Goal: Task Accomplishment & Management: Use online tool/utility

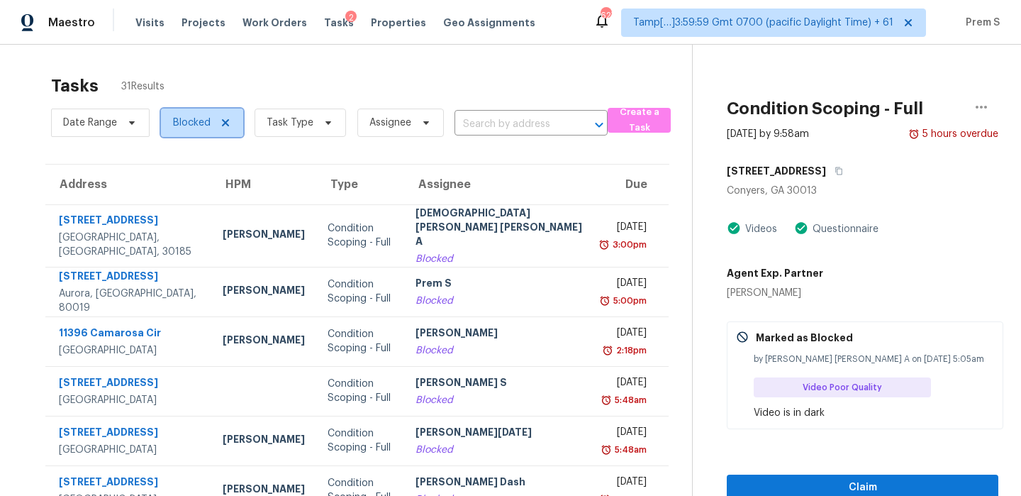
click at [208, 116] on span "Blocked" at bounding box center [192, 123] width 38 height 14
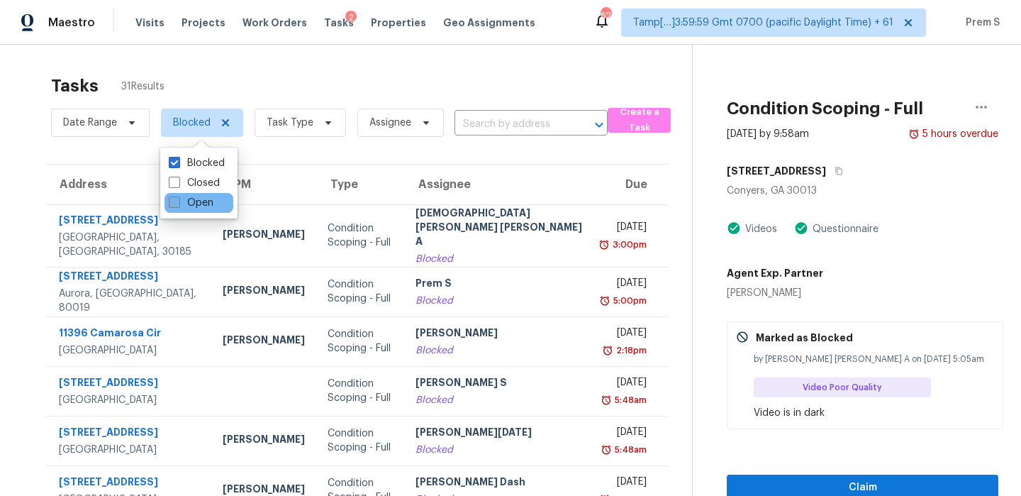
click at [199, 201] on label "Open" at bounding box center [191, 203] width 45 height 14
click at [178, 201] on input "Open" at bounding box center [173, 200] width 9 height 9
checkbox input "true"
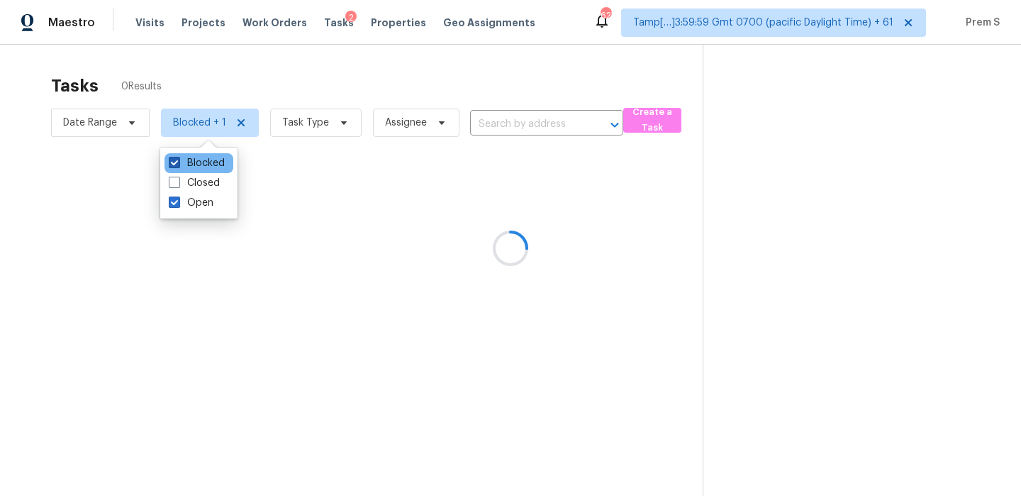
click at [208, 164] on label "Blocked" at bounding box center [197, 163] width 56 height 14
click at [178, 164] on input "Blocked" at bounding box center [173, 160] width 9 height 9
checkbox input "false"
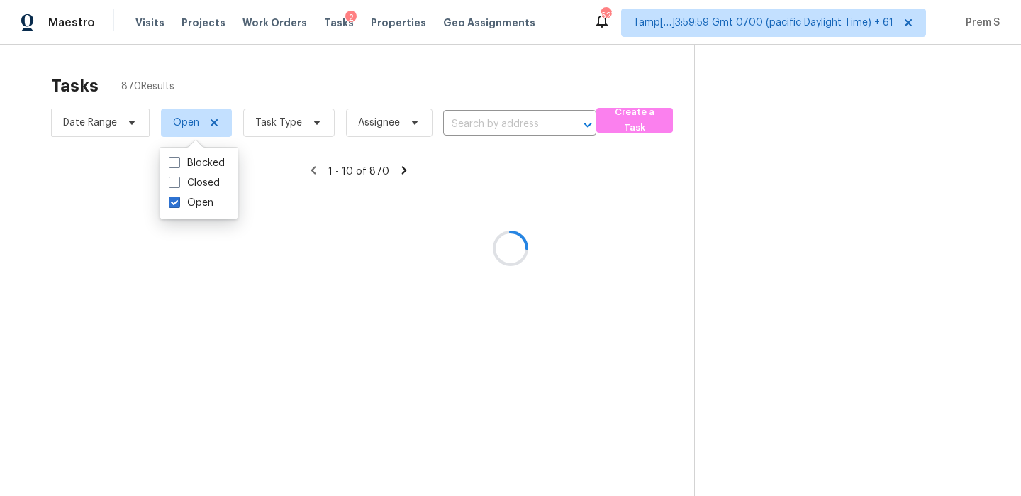
click at [287, 128] on div at bounding box center [510, 248] width 1021 height 496
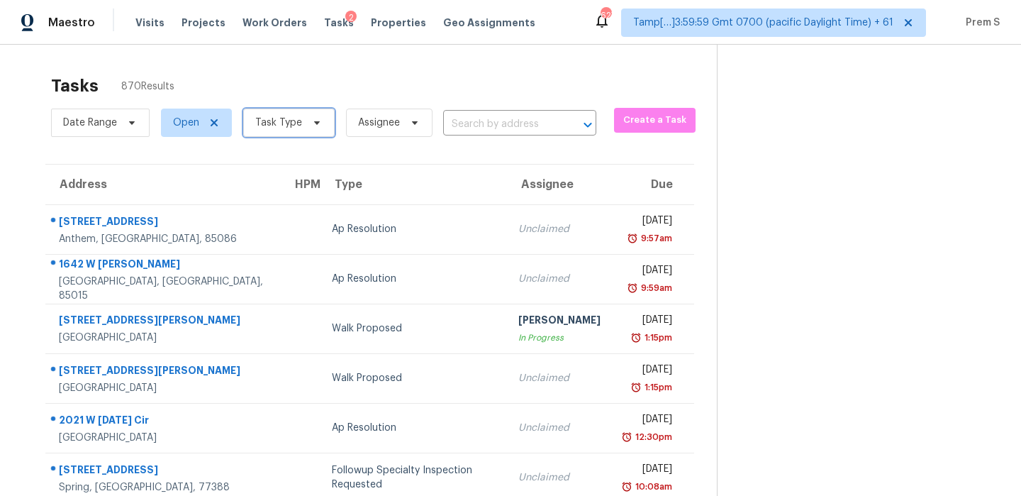
click at [287, 128] on span "Task Type" at bounding box center [278, 123] width 47 height 14
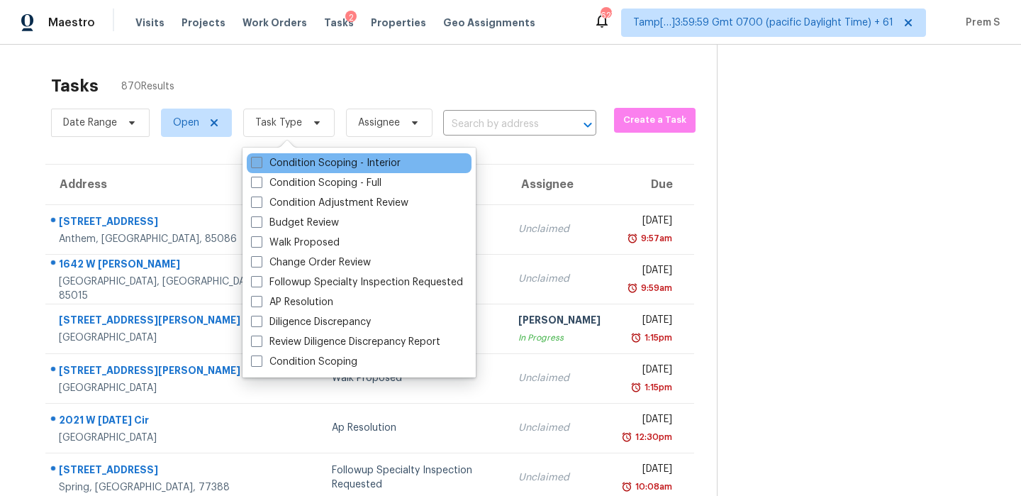
click at [290, 169] on label "Condition Scoping - Interior" at bounding box center [326, 163] width 150 height 14
click at [260, 165] on input "Condition Scoping - Interior" at bounding box center [255, 160] width 9 height 9
checkbox input "true"
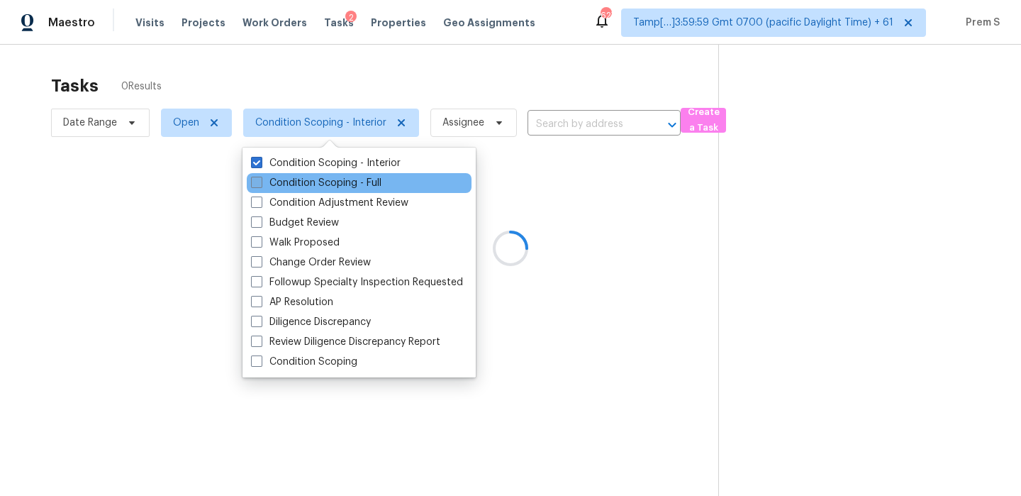
click at [284, 186] on label "Condition Scoping - Full" at bounding box center [316, 183] width 130 height 14
click at [260, 185] on input "Condition Scoping - Full" at bounding box center [255, 180] width 9 height 9
checkbox input "true"
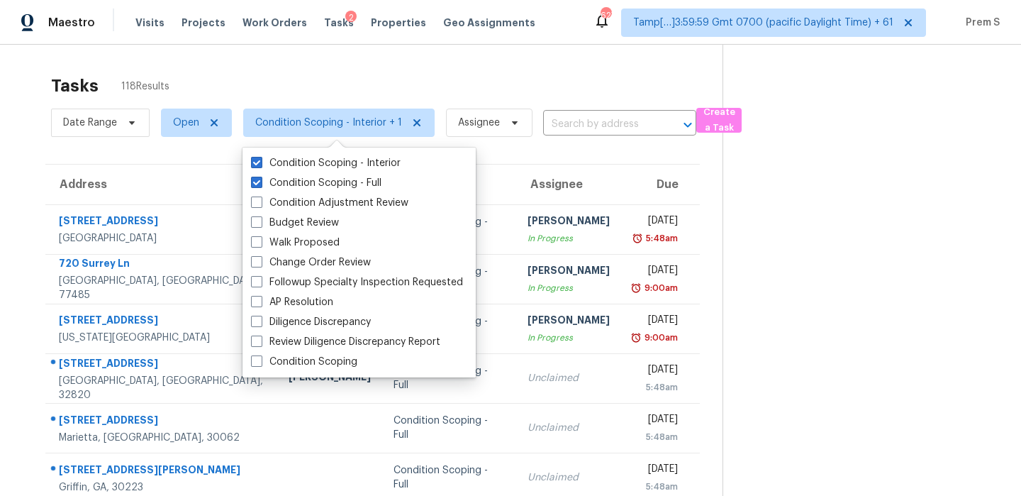
click at [402, 67] on div "Tasks 118 Results" at bounding box center [386, 85] width 671 height 37
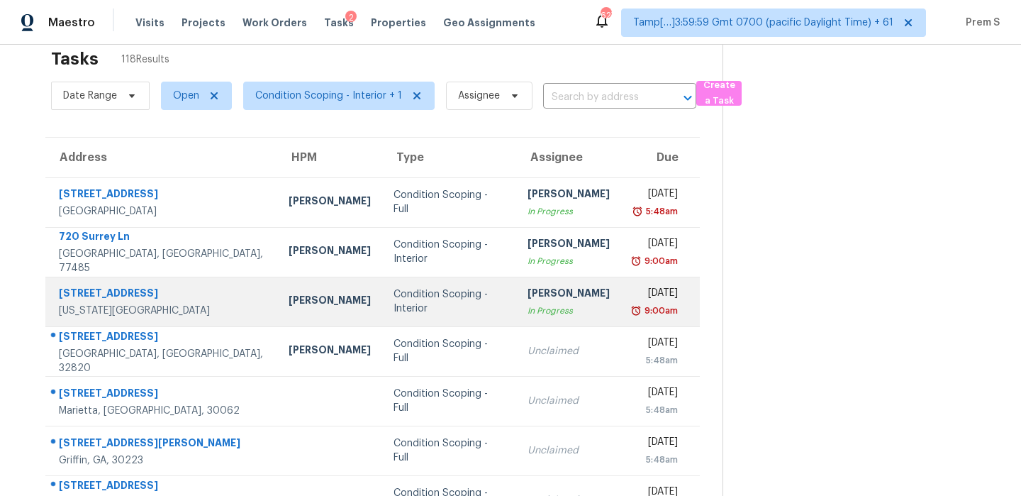
scroll to position [15, 0]
